Goal: Transaction & Acquisition: Subscribe to service/newsletter

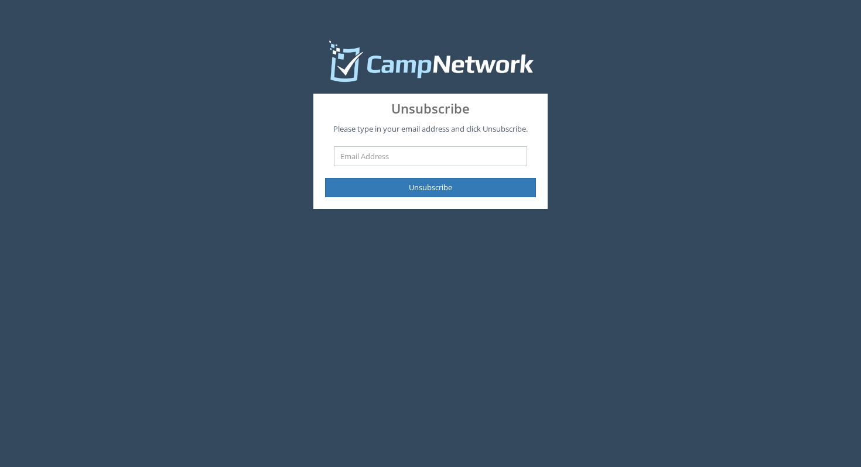
click at [369, 158] on input "text" at bounding box center [430, 156] width 193 height 20
type input ";"
paste input "[PERSON_NAME][EMAIL_ADDRESS][DOMAIN_NAME]"
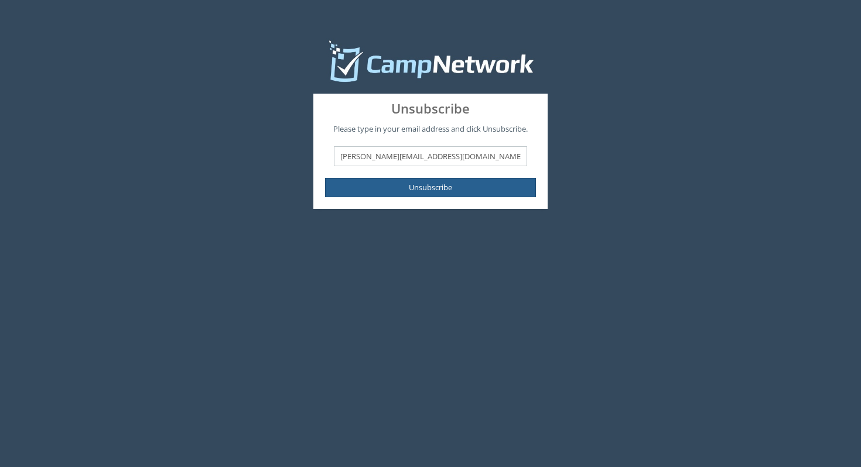
type input "[PERSON_NAME][EMAIL_ADDRESS][DOMAIN_NAME]"
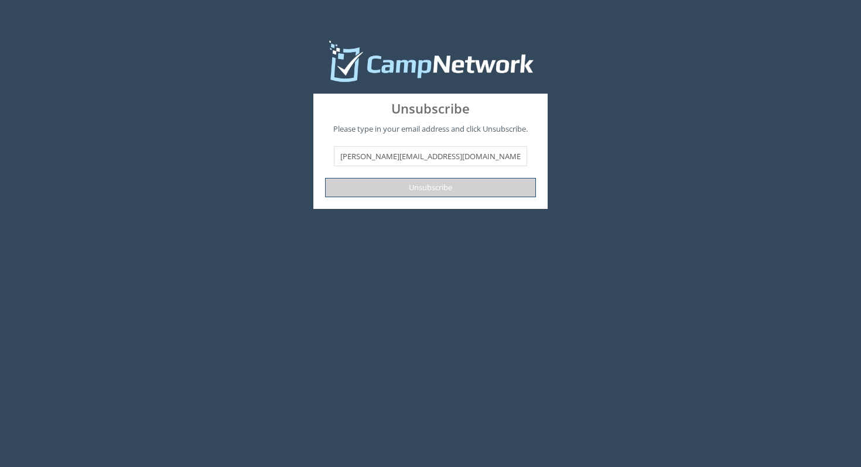
click at [408, 186] on button "Unsubscribe" at bounding box center [430, 187] width 211 height 19
